Goal: Task Accomplishment & Management: Manage account settings

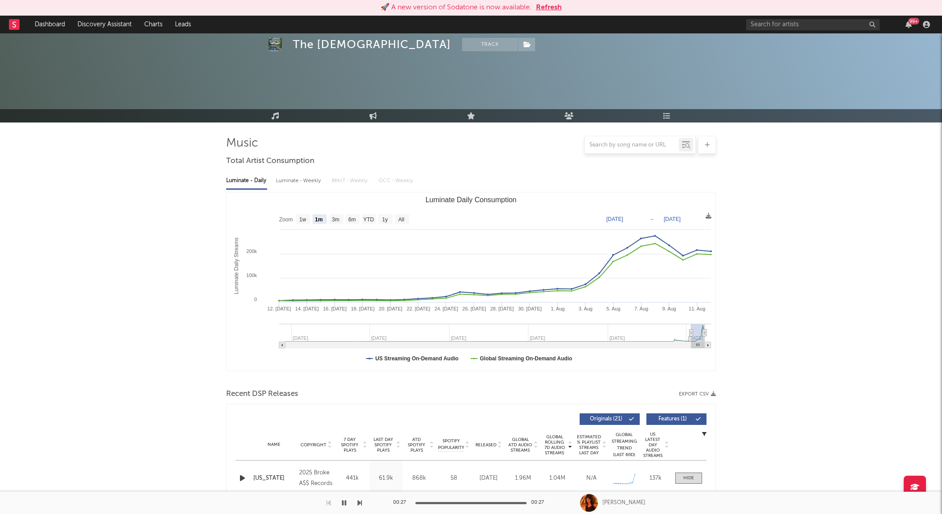
select select "1m"
select select "1w"
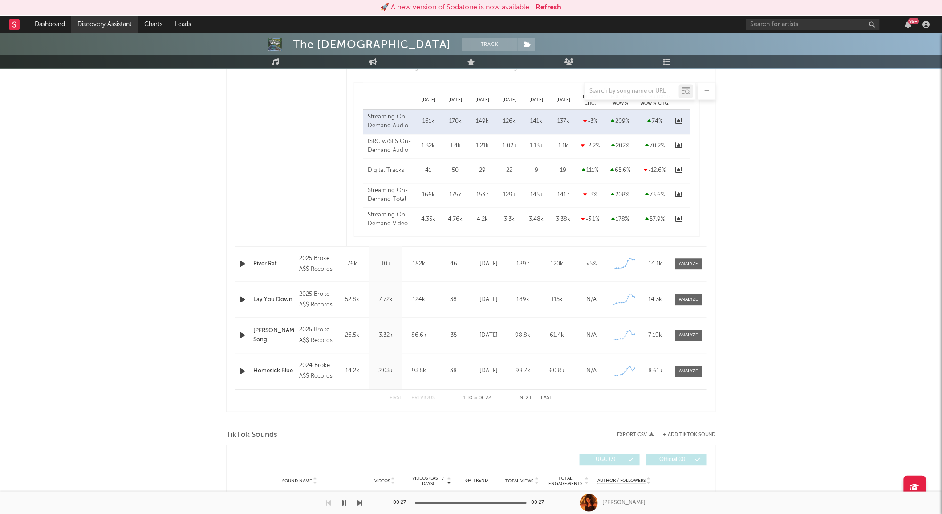
click at [125, 20] on link "Discovery Assistant" at bounding box center [104, 25] width 67 height 18
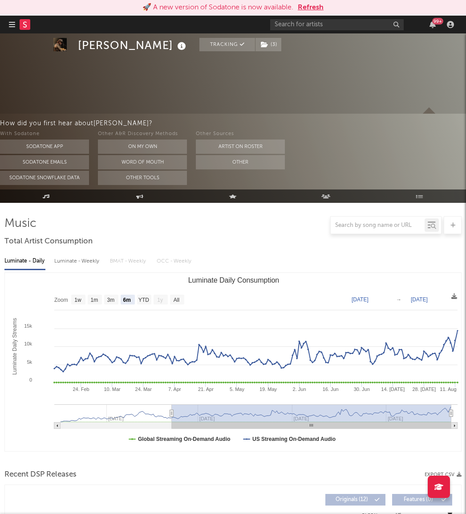
select select "6m"
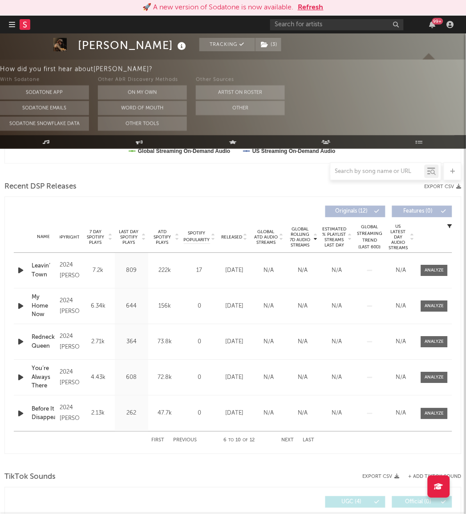
click at [12, 27] on icon "button" at bounding box center [12, 24] width 6 height 7
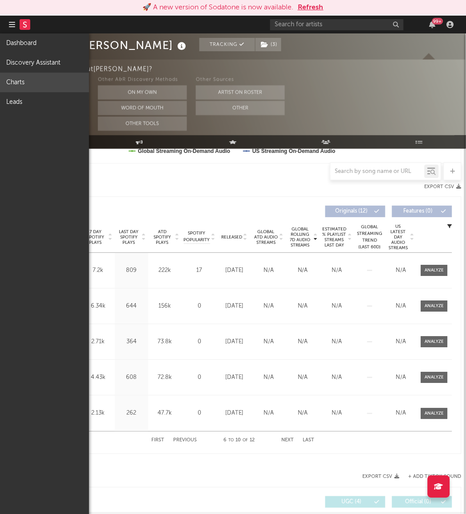
click at [26, 81] on link "Charts" at bounding box center [44, 83] width 89 height 20
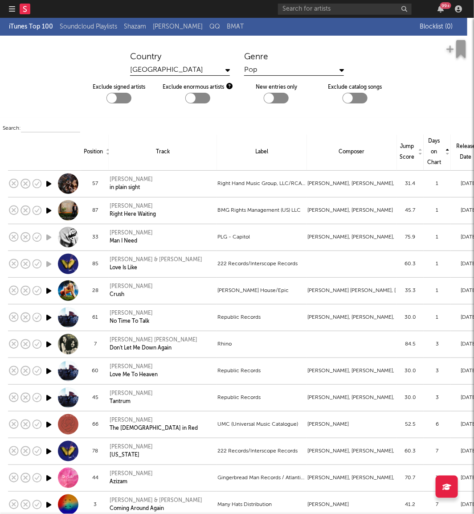
click at [272, 67] on div "Pop" at bounding box center [294, 70] width 100 height 11
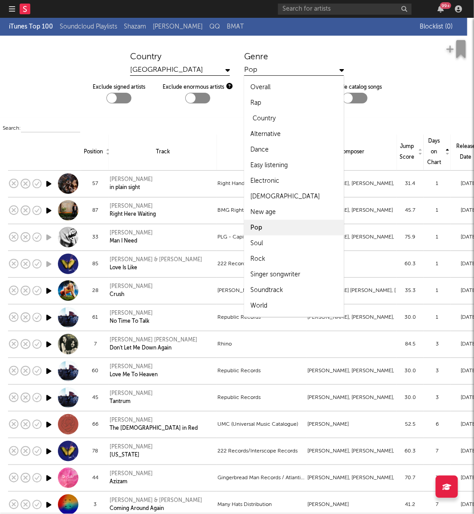
click at [264, 119] on div "Country" at bounding box center [264, 118] width 23 height 11
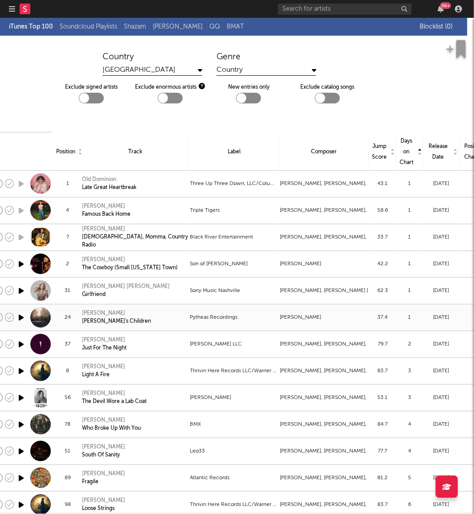
scroll to position [0, 27]
click at [83, 97] on div at bounding box center [85, 98] width 10 height 10
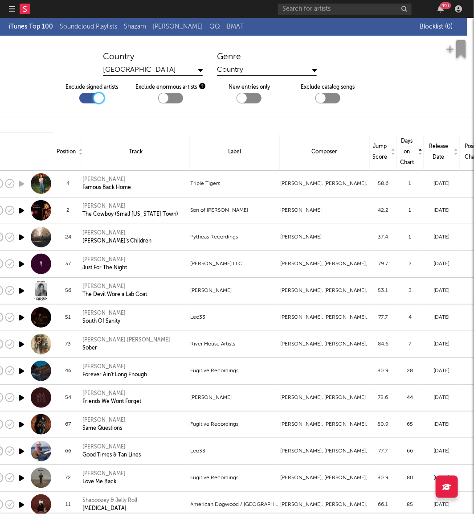
click at [81, 96] on div at bounding box center [91, 98] width 25 height 11
checkbox input "false"
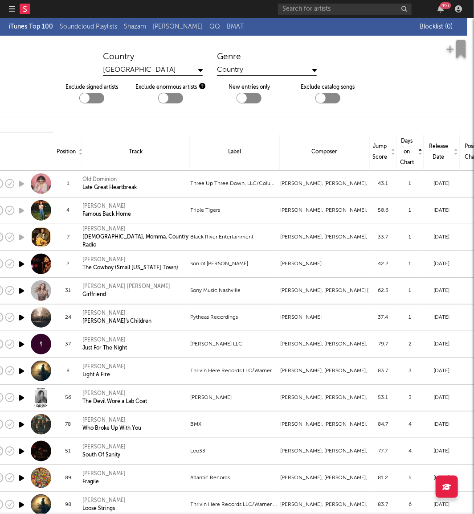
click at [239, 68] on div "Country" at bounding box center [267, 70] width 100 height 11
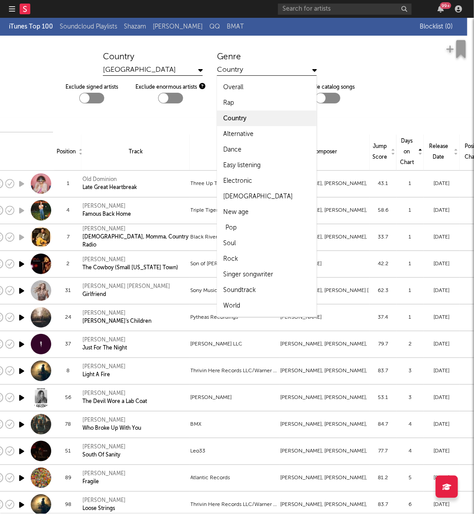
click at [259, 224] on div "Pop" at bounding box center [267, 228] width 100 height 16
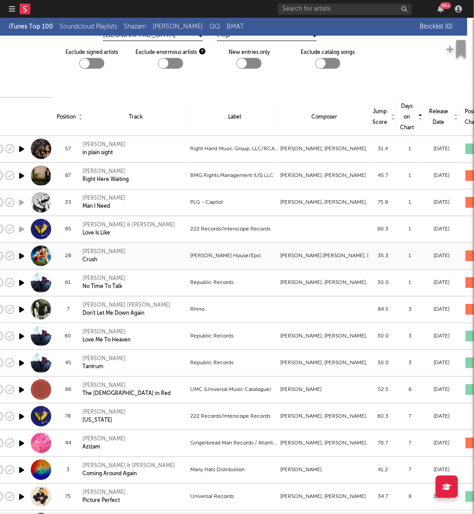
scroll to position [31, 27]
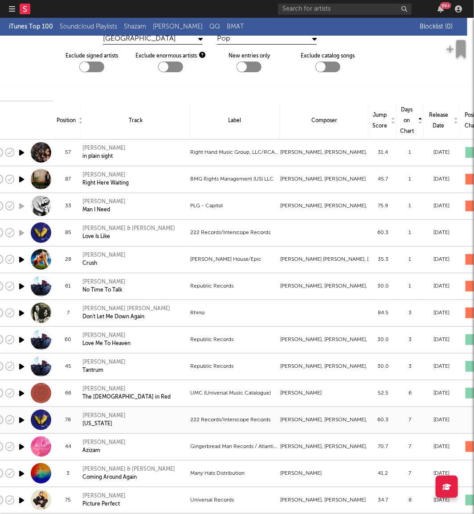
click at [337, 413] on td "Federico Vindver, Natalie Naliya Salomon, Adam Levine" at bounding box center [325, 419] width 90 height 27
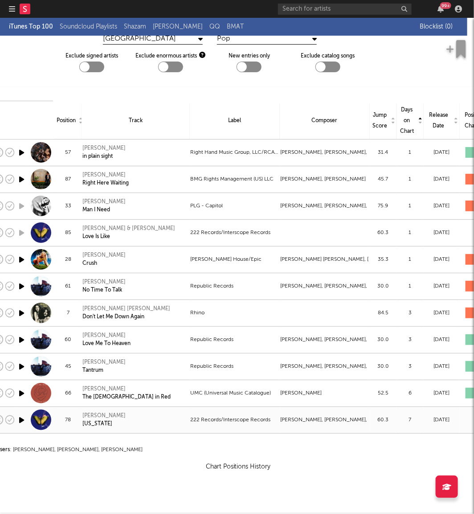
select select "View all"
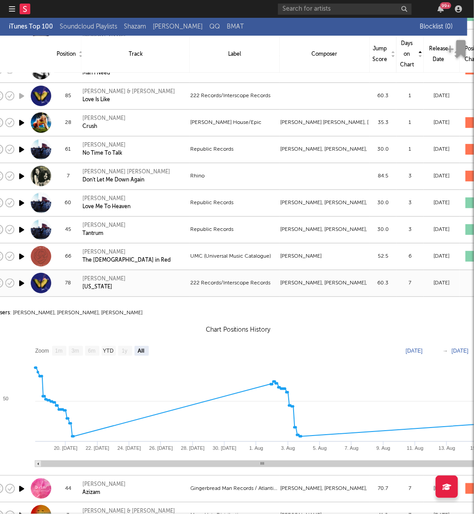
scroll to position [175, 27]
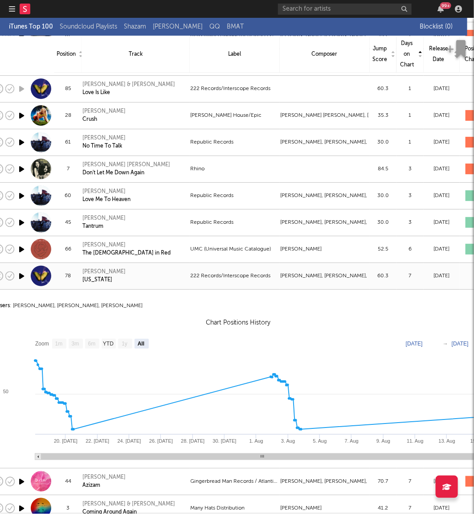
click at [148, 273] on div "Maroon 5 California" at bounding box center [135, 276] width 106 height 16
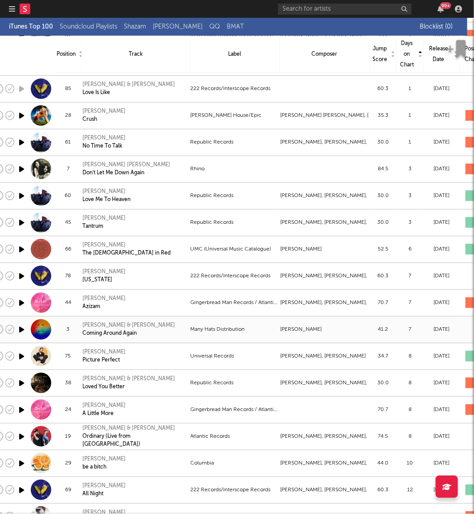
click at [225, 330] on div "Many Hats Distribution" at bounding box center [235, 329] width 88 height 11
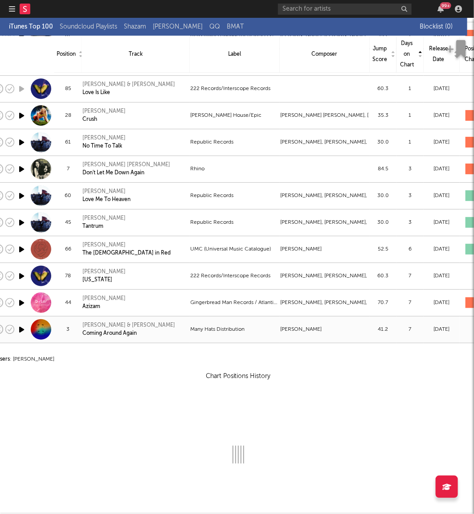
select select "View all"
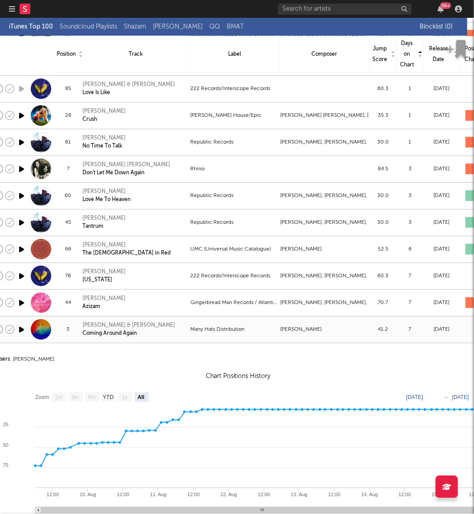
click at [225, 330] on div "Many Hats Distribution" at bounding box center [235, 329] width 88 height 11
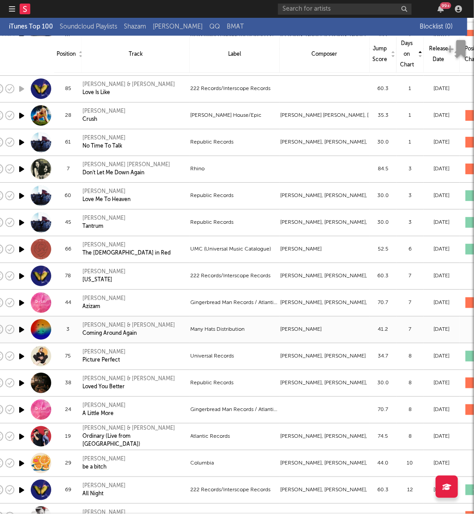
click at [225, 330] on div "Many Hats Distribution" at bounding box center [235, 329] width 88 height 11
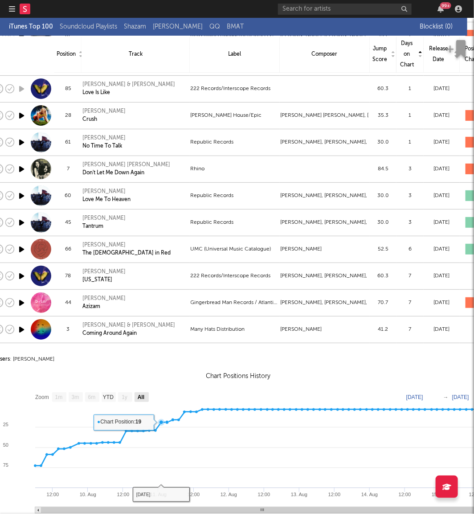
click at [141, 398] on text "All" at bounding box center [141, 397] width 7 height 6
select select "View all"
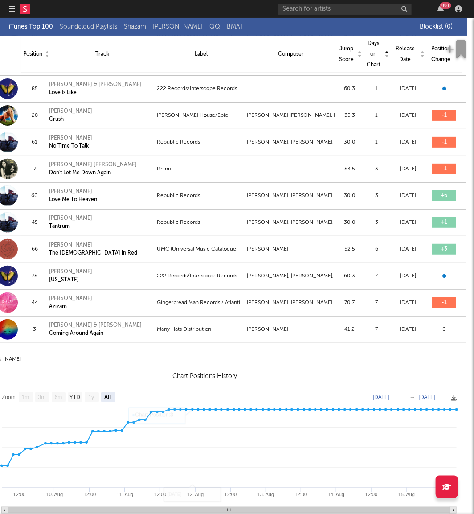
scroll to position [175, 68]
click at [382, 394] on text "Aug 9, 2025" at bounding box center [381, 397] width 17 height 6
click at [388, 393] on input "2025-08-09" at bounding box center [386, 396] width 41 height 9
click at [393, 393] on input "2025-08-09" at bounding box center [386, 396] width 41 height 9
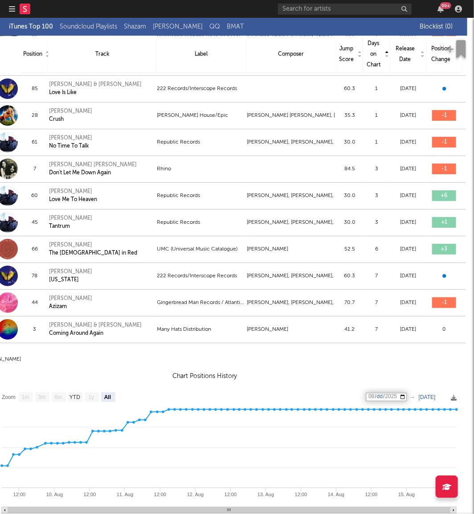
click at [402, 394] on input "2025-08-09" at bounding box center [386, 396] width 41 height 9
click at [314, 380] on h3 "Chart Positions History" at bounding box center [204, 376] width 513 height 11
click at [301, 365] on td "Composers : Carly Simon Chart Positions History Zoom View 1 month View 3 months…" at bounding box center [204, 516] width 515 height 346
click at [301, 324] on div "Carly Simon" at bounding box center [291, 329] width 88 height 11
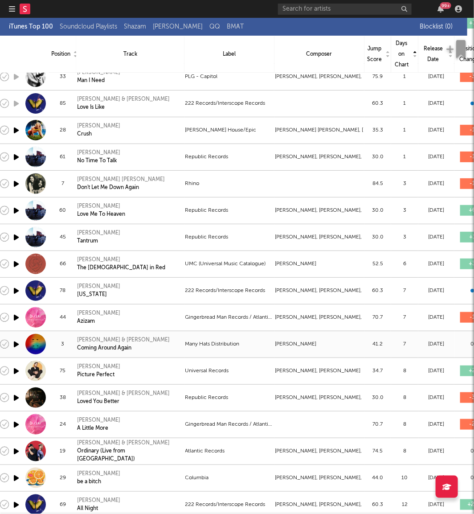
scroll to position [159, 33]
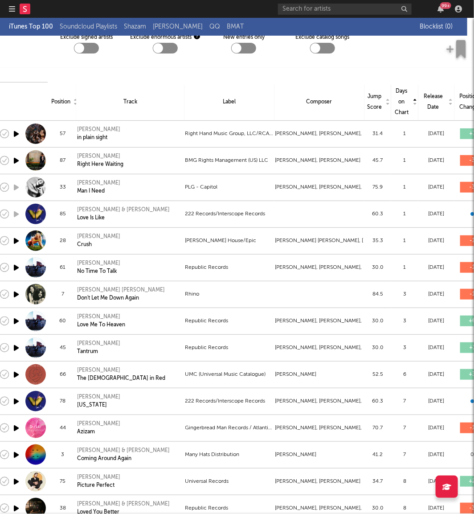
click at [82, 48] on div at bounding box center [86, 48] width 25 height 11
checkbox input "true"
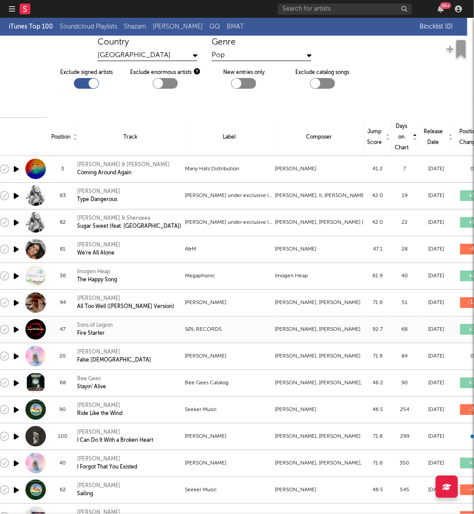
scroll to position [0, 33]
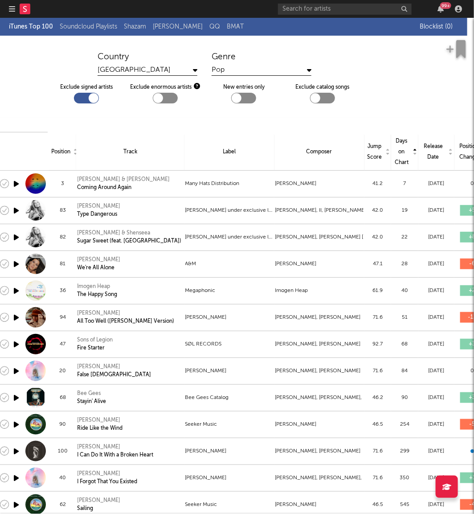
click at [267, 60] on div "Genre" at bounding box center [262, 57] width 100 height 11
click at [247, 67] on div "Pop" at bounding box center [262, 70] width 100 height 11
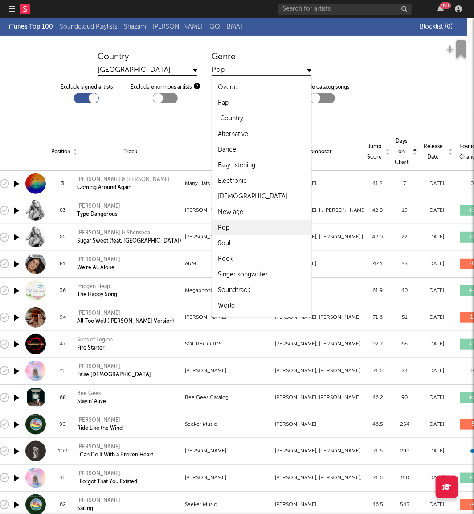
click at [246, 116] on div "Country" at bounding box center [262, 118] width 100 height 16
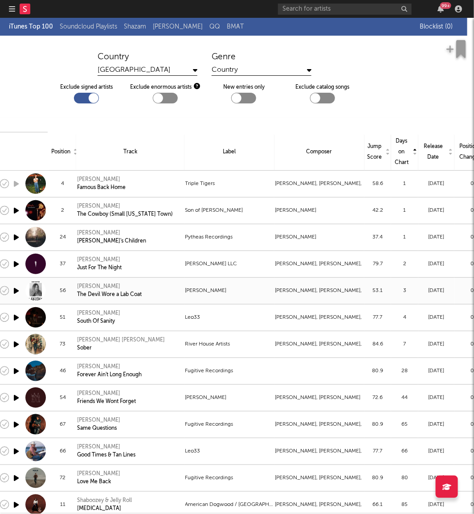
click at [234, 283] on td "[PERSON_NAME]" at bounding box center [229, 290] width 90 height 27
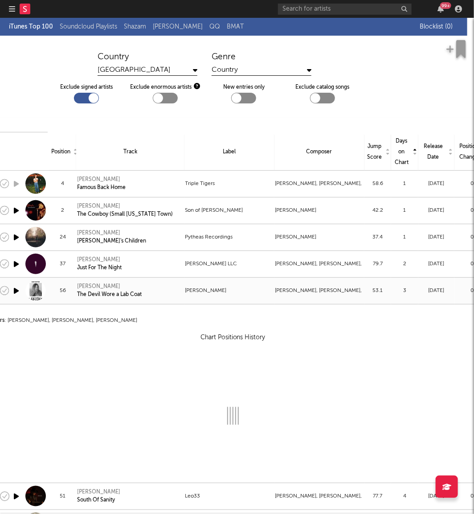
select select "View all"
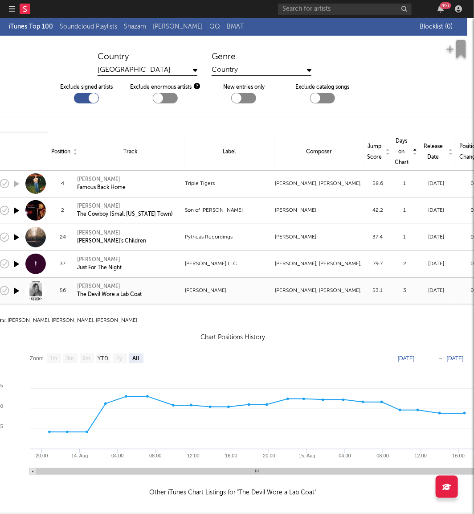
click at [95, 285] on div "[PERSON_NAME]" at bounding box center [109, 286] width 65 height 8
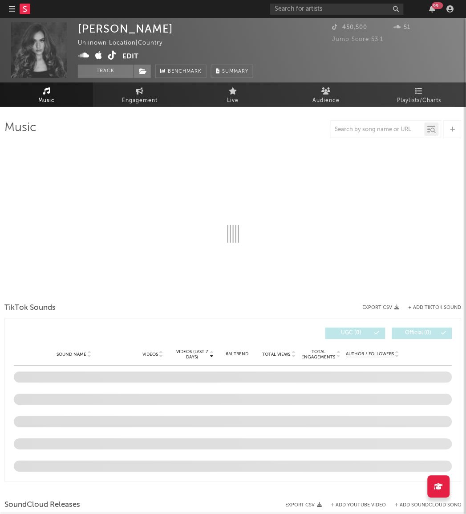
select select "1w"
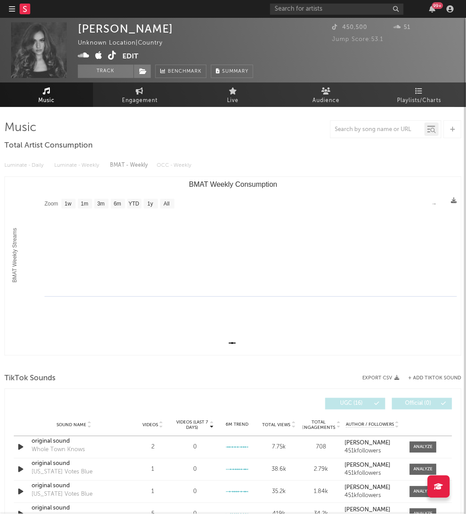
click at [130, 51] on button "Edit" at bounding box center [130, 56] width 16 height 11
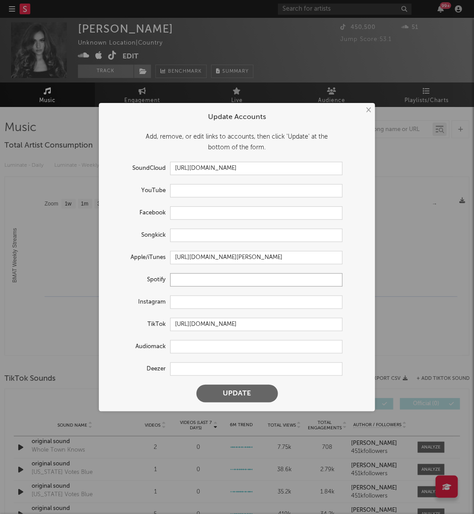
click at [193, 279] on input "text" at bounding box center [256, 279] width 172 height 13
paste input "[URL][DOMAIN_NAME]"
type input "[URL][DOMAIN_NAME]"
click at [223, 387] on button "Update" at bounding box center [237, 393] width 82 height 18
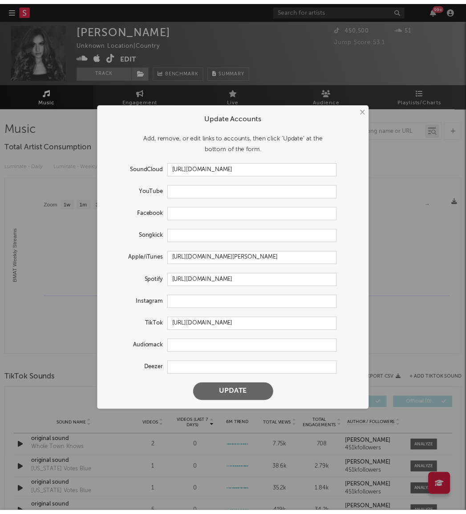
scroll to position [0, 0]
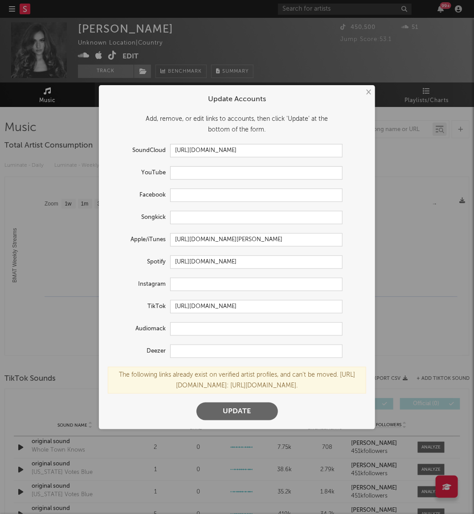
click at [369, 87] on button "×" at bounding box center [368, 92] width 10 height 10
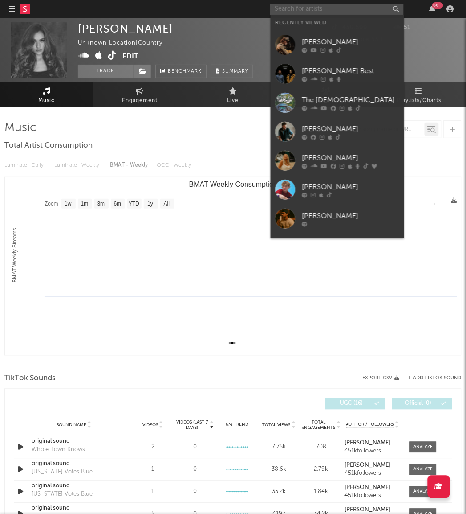
click at [326, 7] on input "text" at bounding box center [337, 9] width 134 height 11
paste input "[URL][DOMAIN_NAME]"
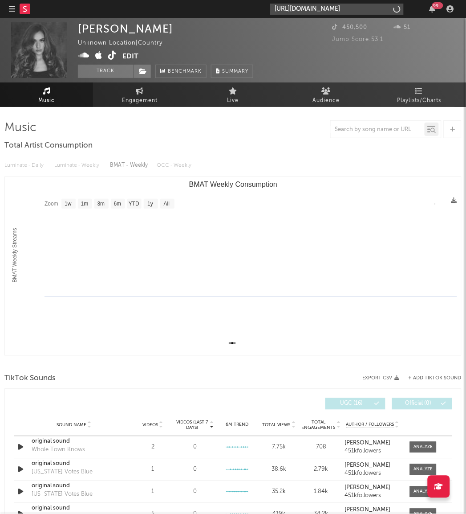
scroll to position [0, 138]
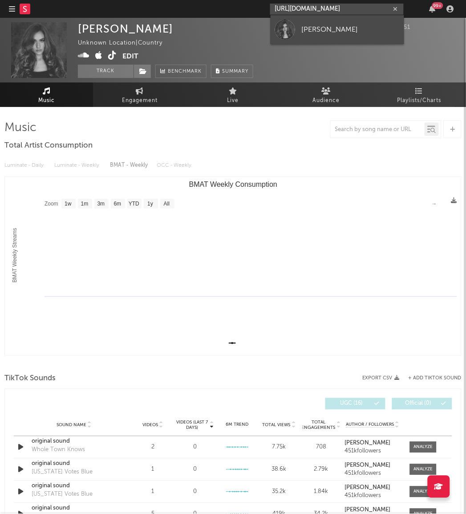
type input "[URL][DOMAIN_NAME]"
click at [316, 32] on div "[PERSON_NAME]" at bounding box center [351, 29] width 98 height 11
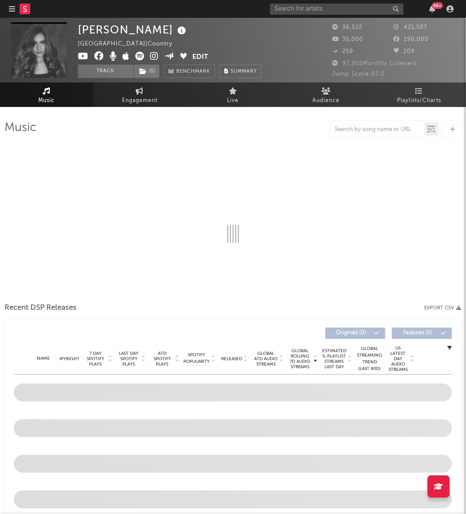
select select "6m"
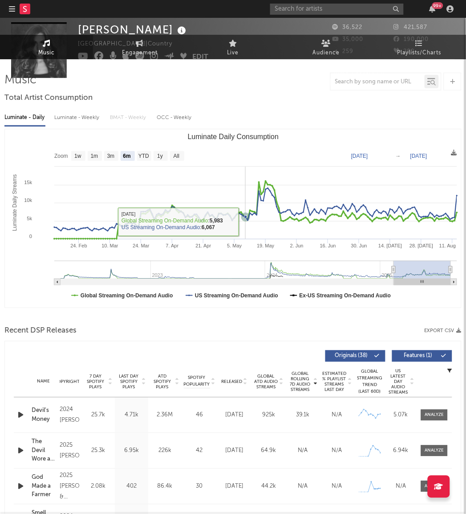
scroll to position [50, 0]
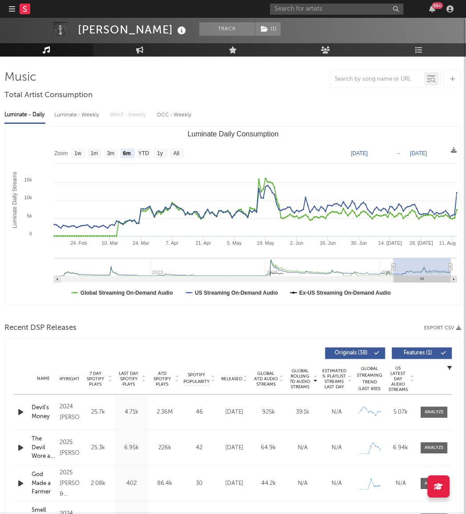
click at [239, 380] on span "Released" at bounding box center [231, 378] width 21 height 5
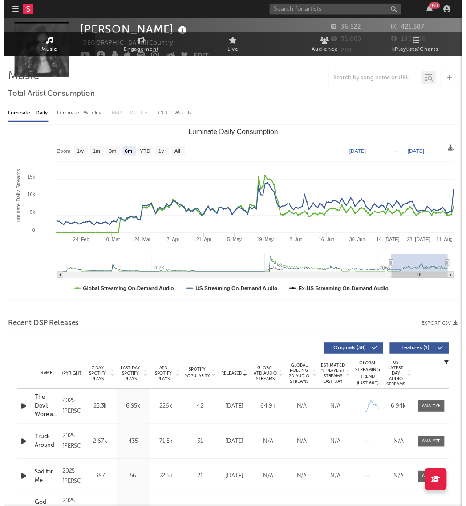
scroll to position [0, 0]
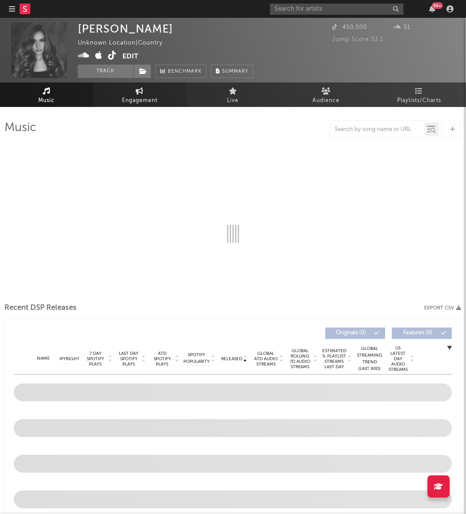
select select "1w"
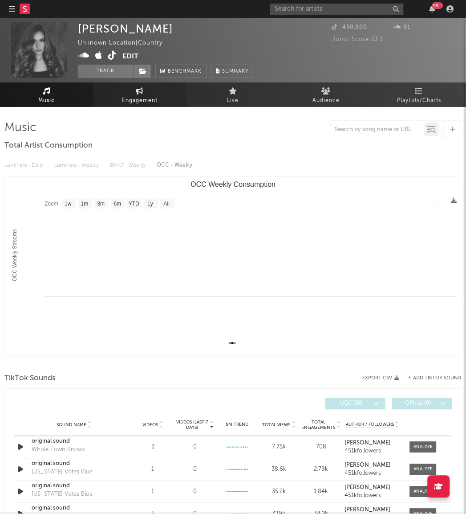
click at [145, 102] on span "Engagement" at bounding box center [140, 100] width 36 height 11
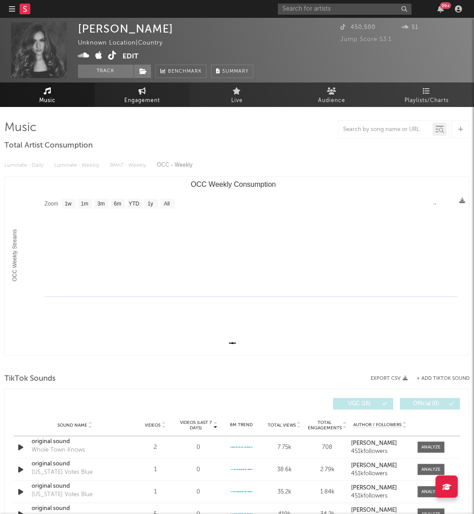
select select "1w"
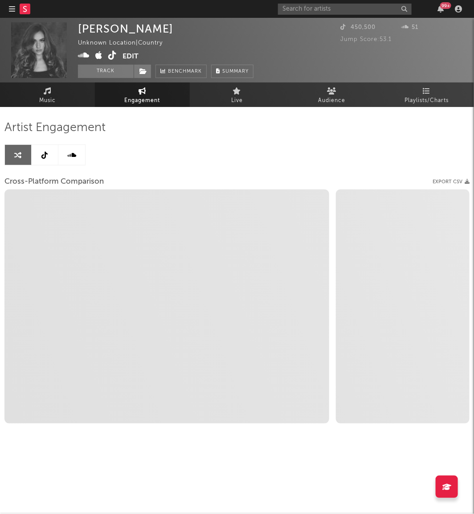
select select "1m"
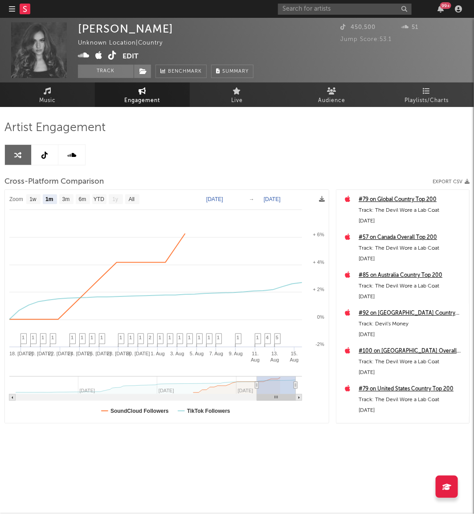
click at [47, 153] on icon at bounding box center [45, 154] width 6 height 7
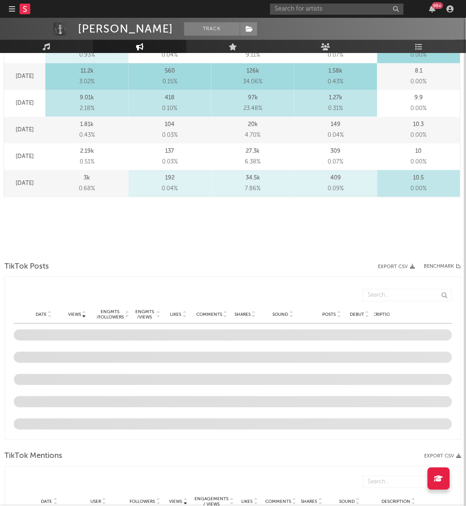
scroll to position [364, 0]
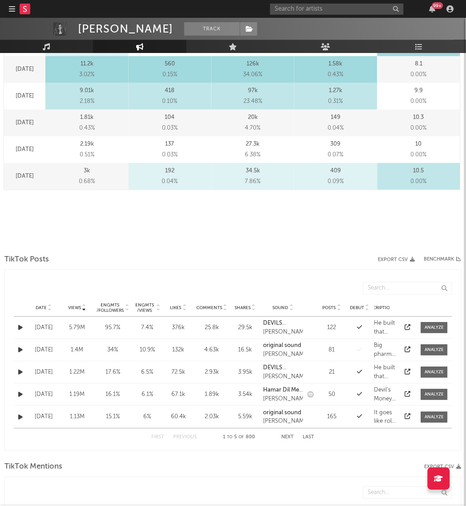
select select "6m"
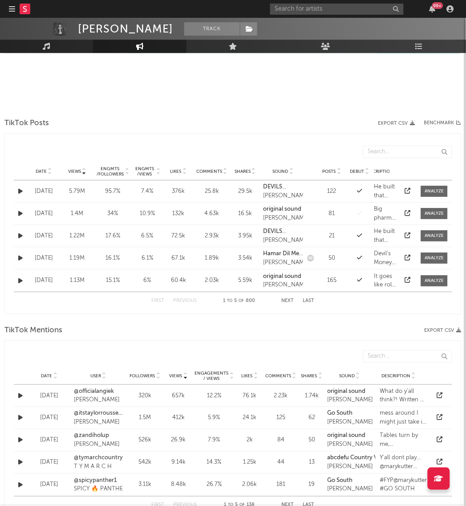
scroll to position [506, 0]
